Goal: Task Accomplishment & Management: Complete application form

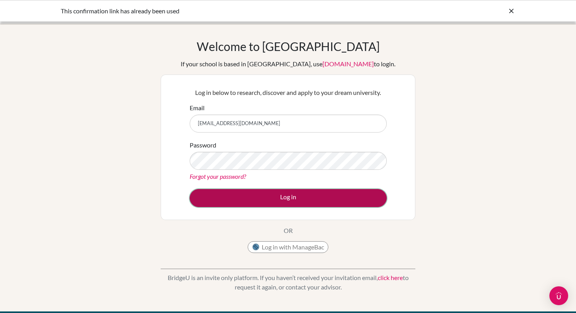
click at [288, 201] on button "Log in" at bounding box center [288, 198] width 197 height 18
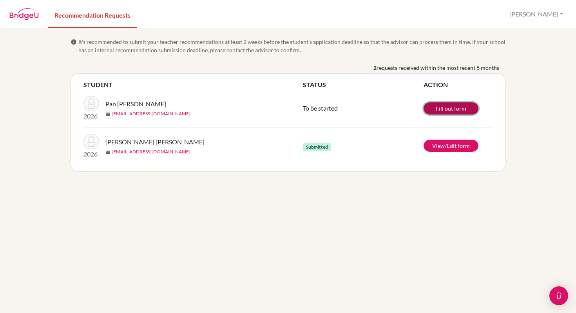
click at [456, 107] on link "Fill out form" at bounding box center [451, 108] width 55 height 12
